Goal: Register for event/course

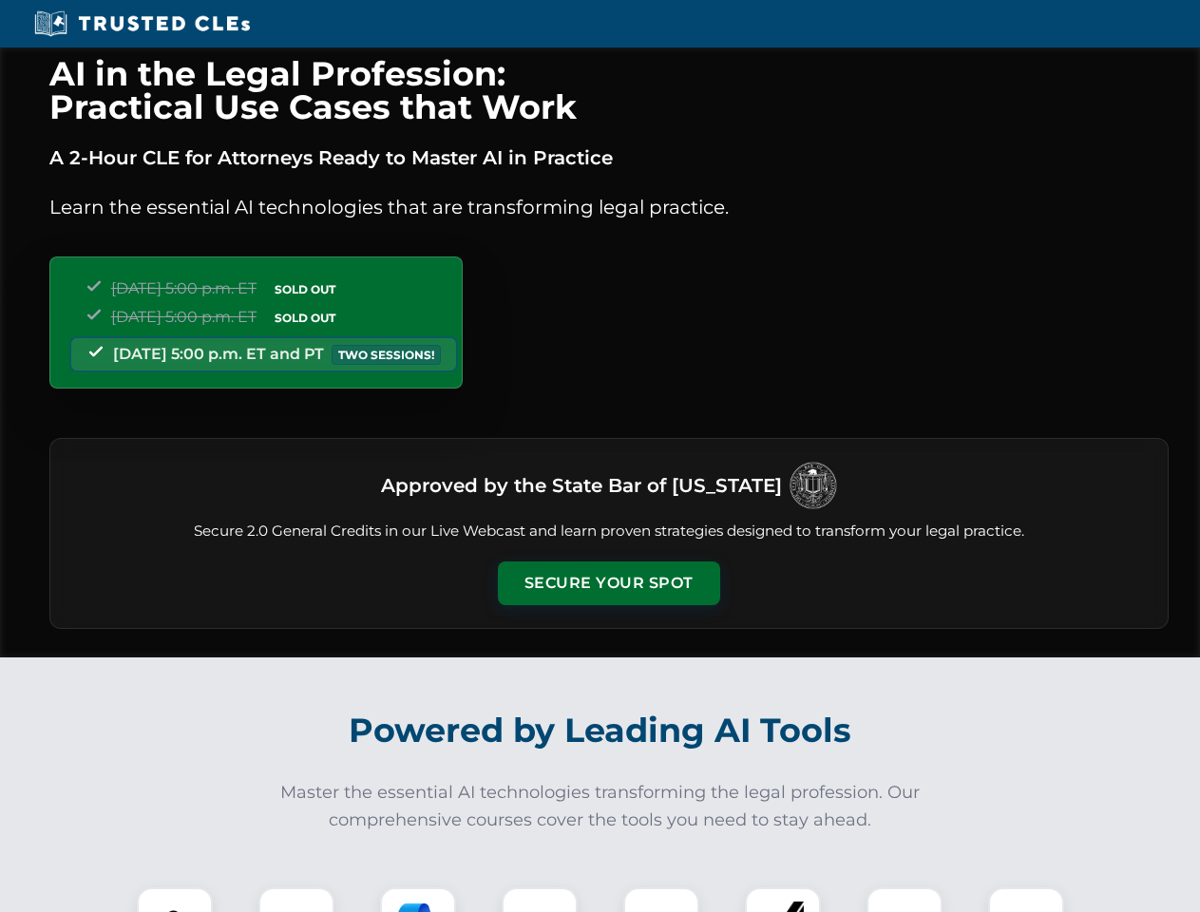
click at [608, 583] on button "Secure Your Spot" at bounding box center [609, 584] width 222 height 44
click at [175, 900] on img at bounding box center [174, 925] width 55 height 55
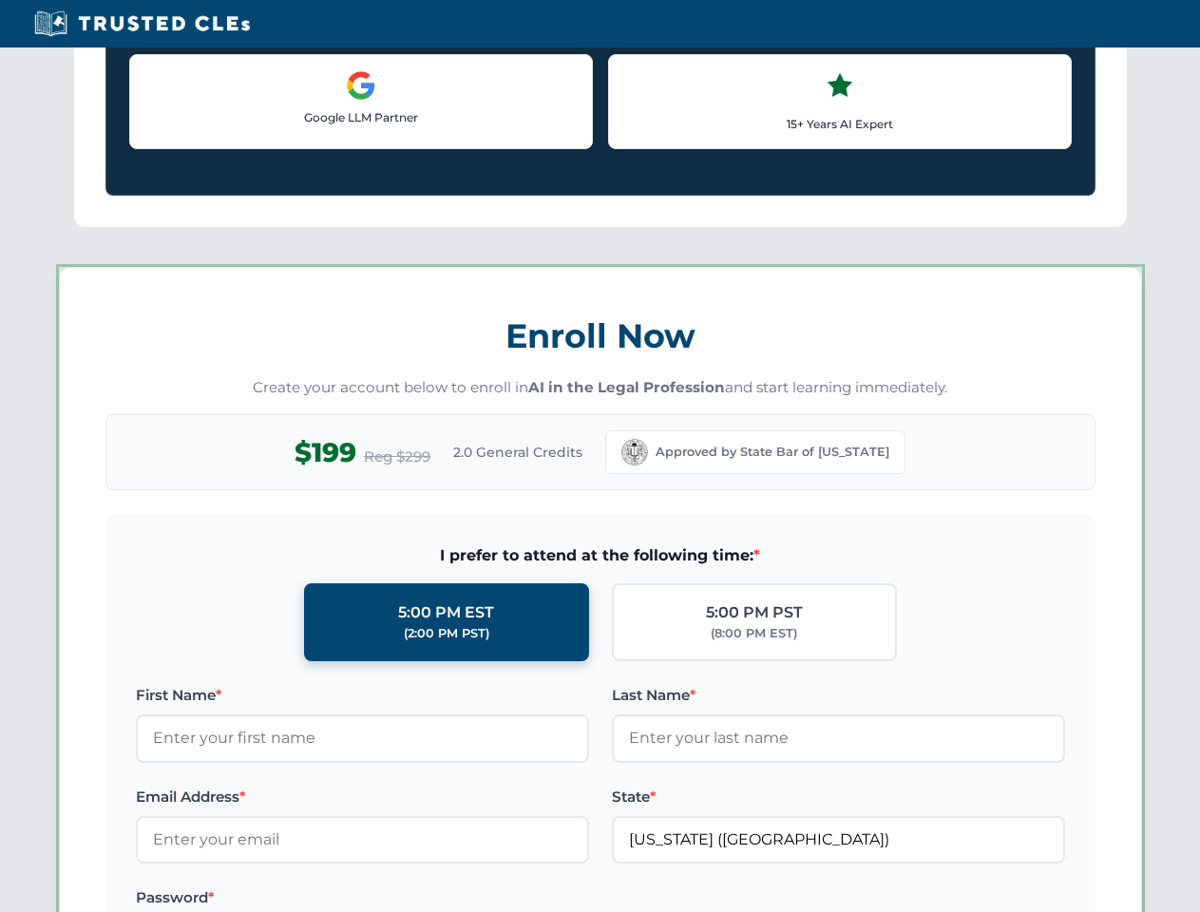
click at [540, 900] on label "Password *" at bounding box center [362, 897] width 453 height 23
